Goal: Check status: Check status

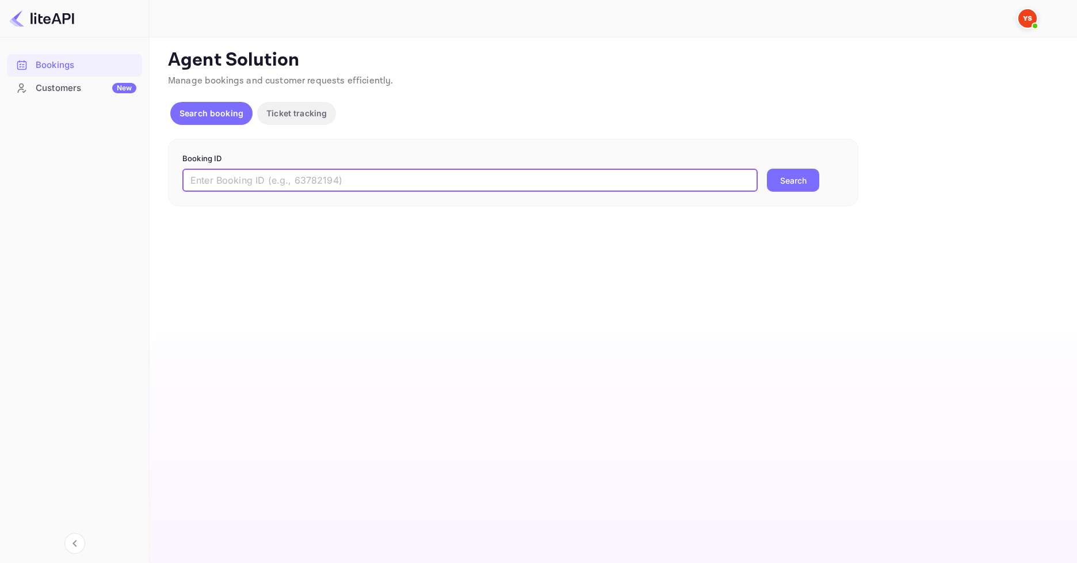
click at [314, 178] on input "text" at bounding box center [470, 180] width 576 height 23
paste input "9278969"
type input "9278969"
click at [802, 188] on button "Search" at bounding box center [793, 180] width 52 height 23
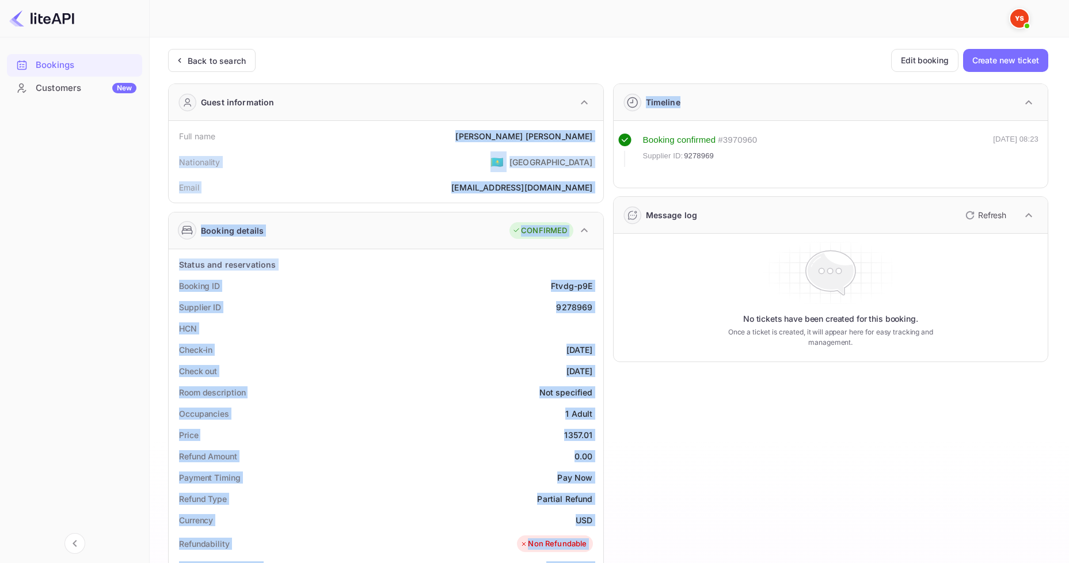
drag, startPoint x: 477, startPoint y: 139, endPoint x: 604, endPoint y: 129, distance: 127.0
click at [604, 129] on div "Guest information Full name [PERSON_NAME] Nationality 🇰🇿 [DEMOGRAPHIC_DATA] Ema…" at bounding box center [603, 483] width 889 height 818
drag, startPoint x: 567, startPoint y: 150, endPoint x: 561, endPoint y: 149, distance: 6.4
click at [567, 150] on div "Nationality 🇰🇿 [DEMOGRAPHIC_DATA]" at bounding box center [385, 162] width 425 height 30
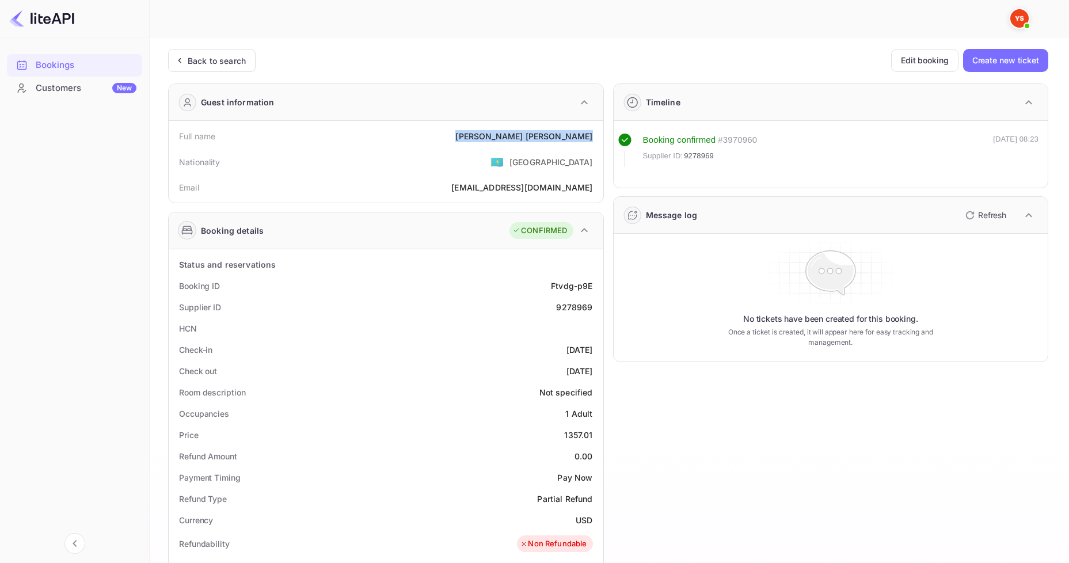
drag, startPoint x: 482, startPoint y: 137, endPoint x: 580, endPoint y: 148, distance: 98.5
click at [596, 131] on div "Full name [PERSON_NAME]" at bounding box center [385, 135] width 425 height 21
copy div "[PERSON_NAME]"
drag, startPoint x: 560, startPoint y: 435, endPoint x: 593, endPoint y: 434, distance: 32.8
click at [593, 434] on div "Price 1357.01" at bounding box center [385, 434] width 425 height 21
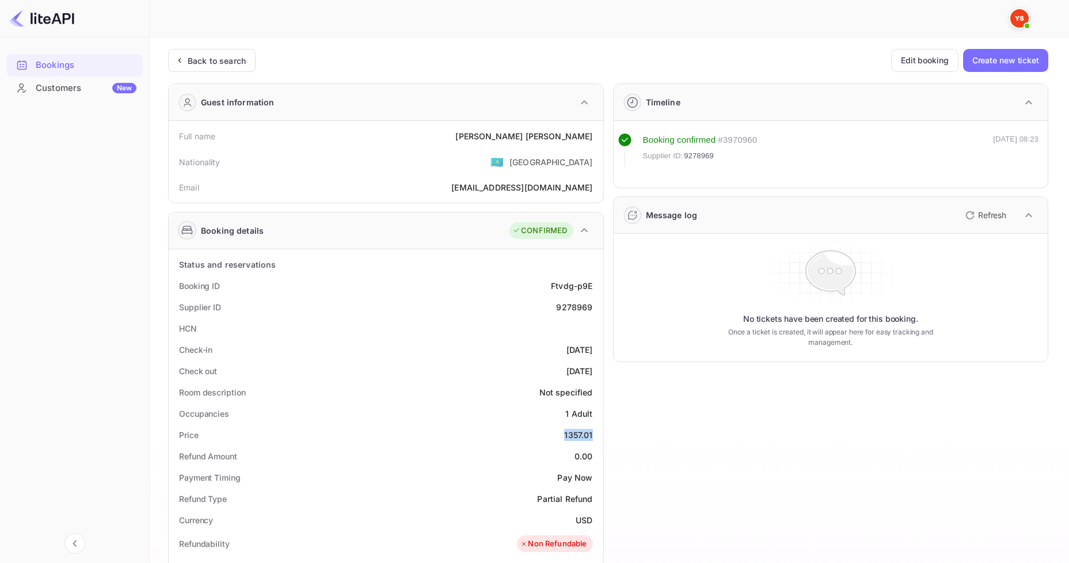
copy div "1357.01"
